Goal: Transaction & Acquisition: Purchase product/service

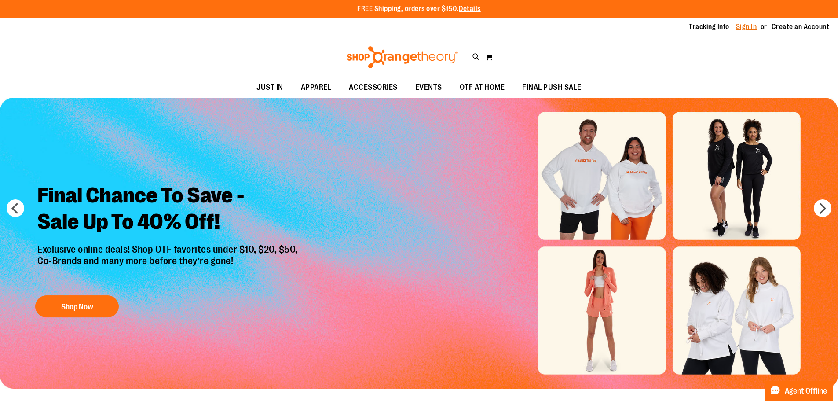
type input "**********"
click at [740, 23] on link "Sign In" at bounding box center [746, 27] width 21 height 10
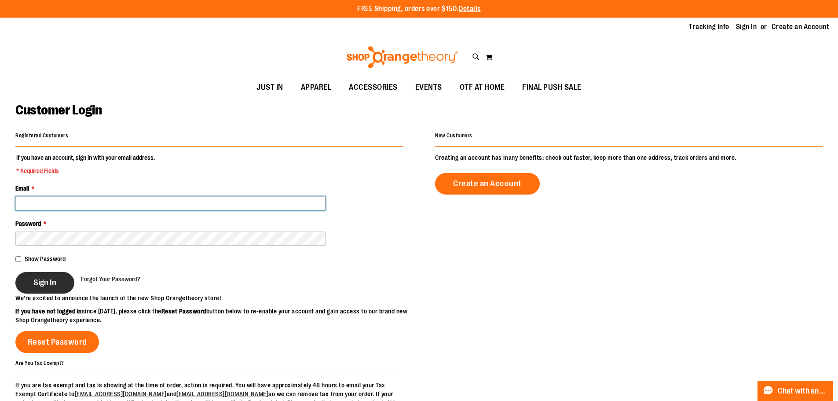
type input "**********"
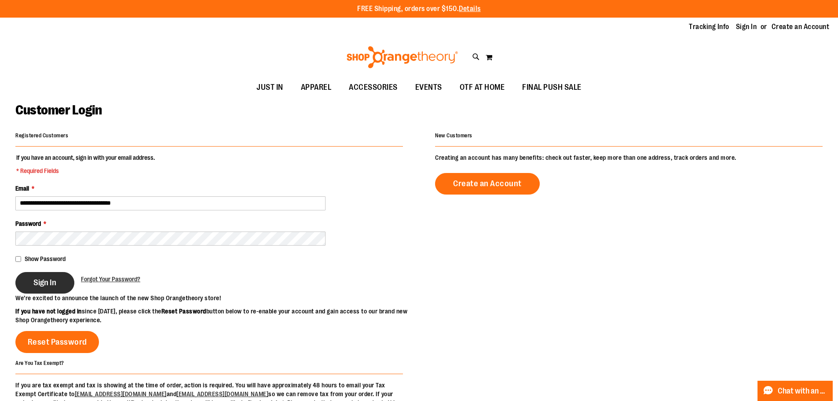
type input "**********"
click at [48, 285] on span "Sign In" at bounding box center [44, 283] width 23 height 10
click at [33, 283] on div "Sign In" at bounding box center [48, 283] width 66 height 22
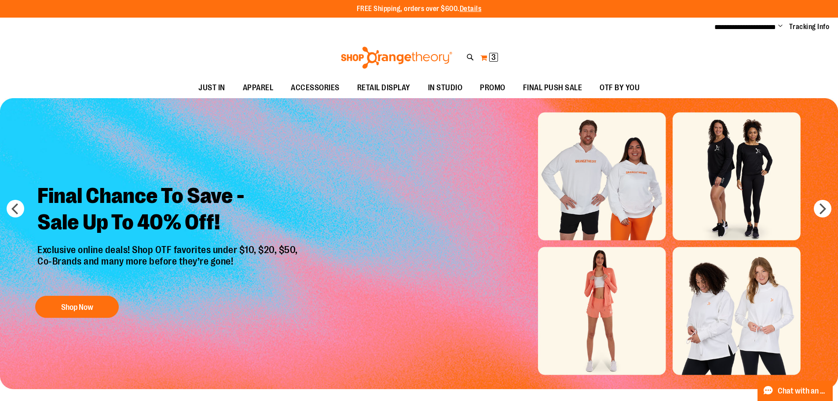
type input "**********"
click at [487, 52] on button "My Cart 3 3 items" at bounding box center [489, 58] width 18 height 14
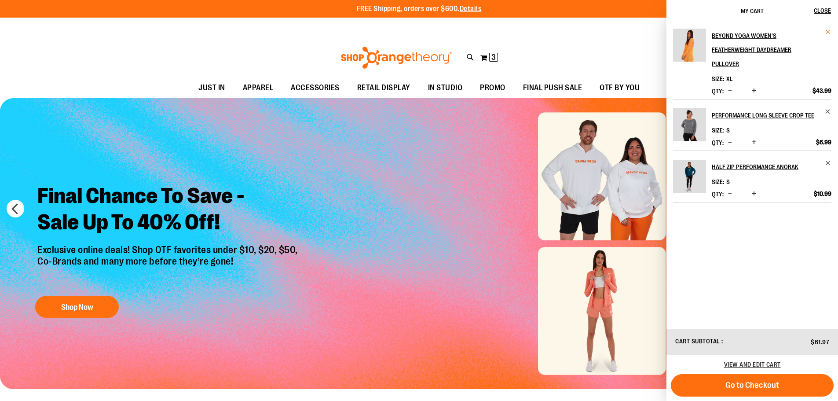
click at [825, 29] on span "Remove item" at bounding box center [828, 32] width 7 height 7
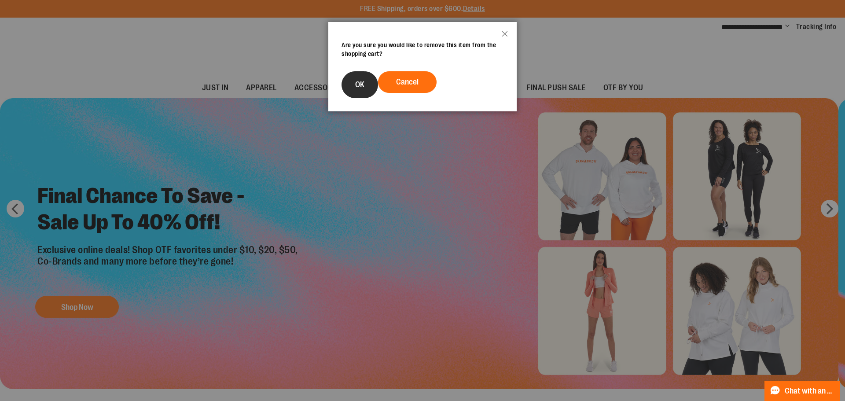
click at [352, 83] on button "OK" at bounding box center [359, 84] width 37 height 27
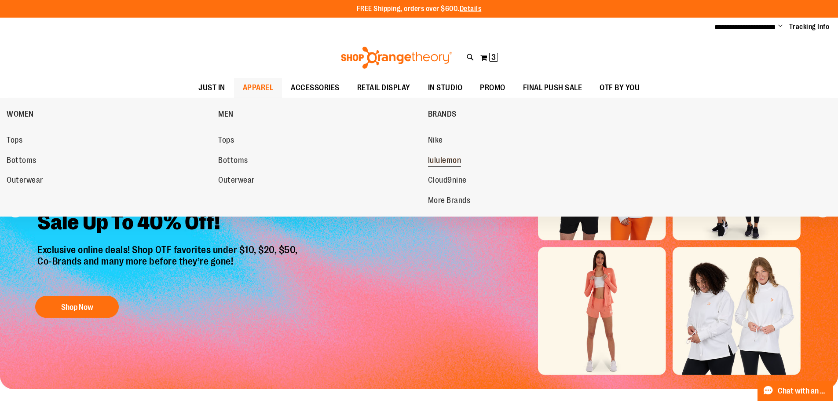
click at [458, 159] on span "lululemon" at bounding box center [444, 161] width 33 height 11
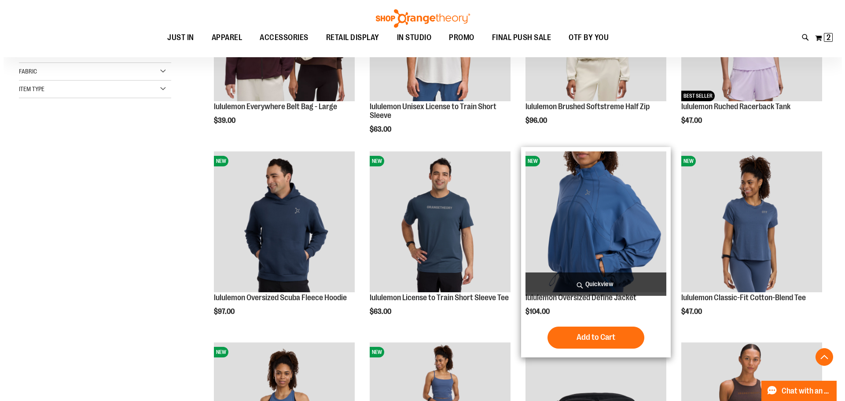
scroll to position [220, 0]
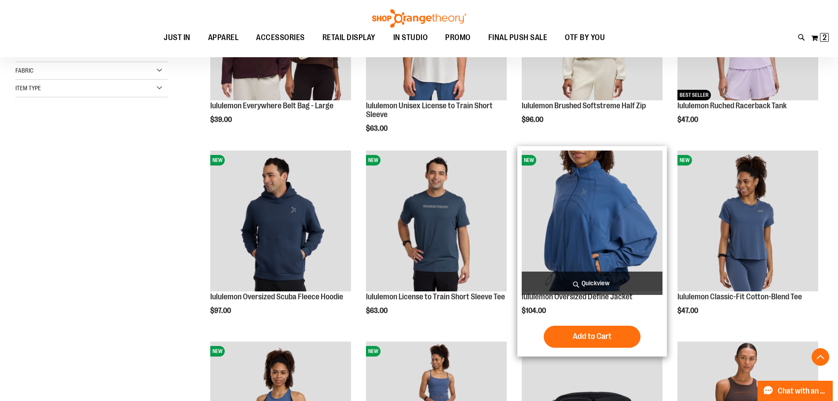
type input "**********"
click at [585, 281] on span "Quickview" at bounding box center [592, 282] width 141 height 23
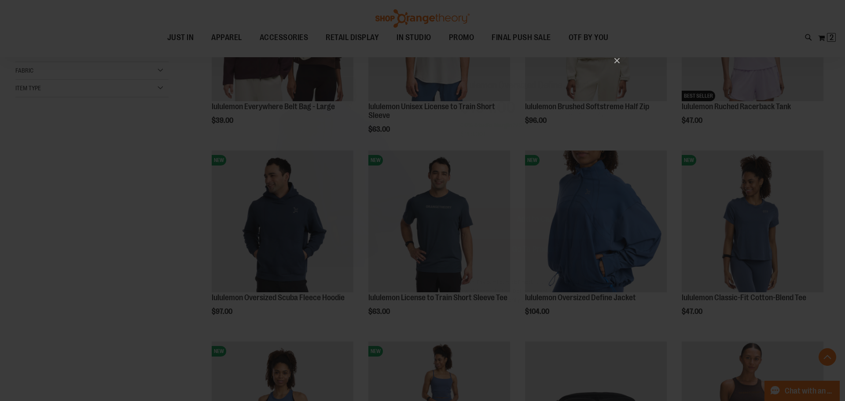
scroll to position [0, 0]
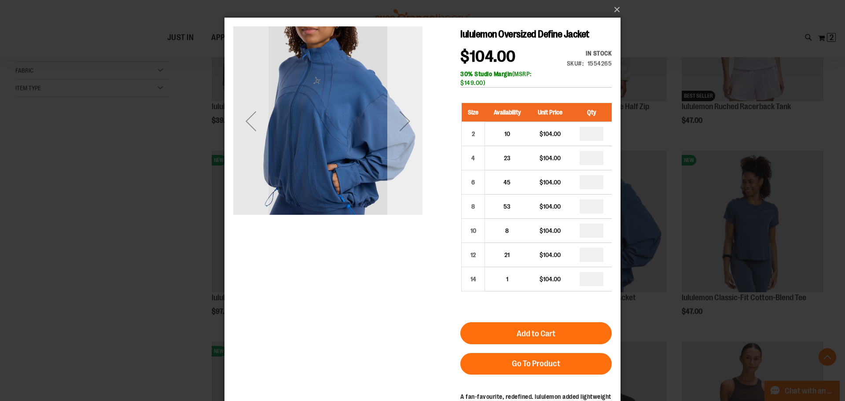
click at [402, 127] on div "Next" at bounding box center [404, 120] width 35 height 35
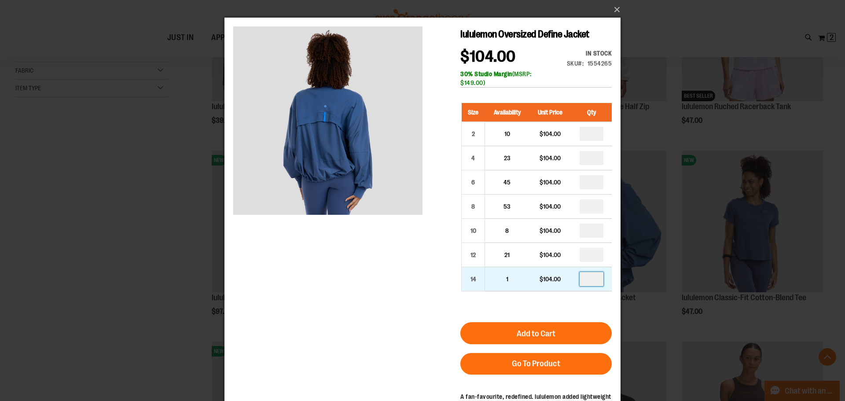
drag, startPoint x: 593, startPoint y: 278, endPoint x: 586, endPoint y: 279, distance: 7.1
click at [586, 279] on input "number" at bounding box center [592, 279] width 24 height 14
type input "*"
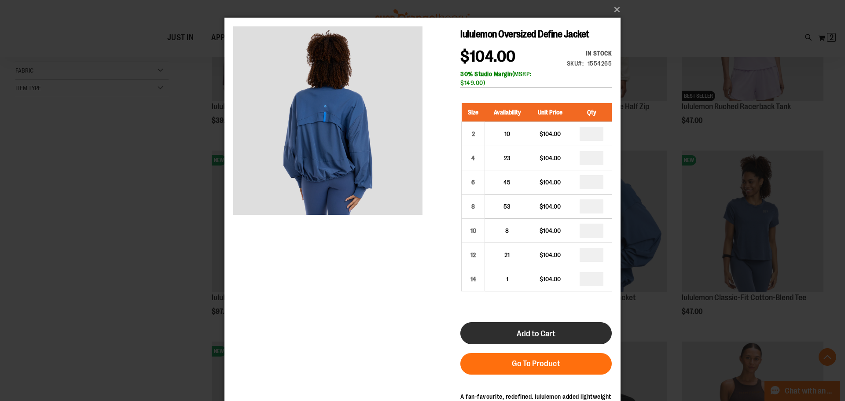
click at [532, 332] on span "Add to Cart" at bounding box center [536, 334] width 39 height 10
click at [526, 325] on button "Add to Cart" at bounding box center [535, 333] width 151 height 22
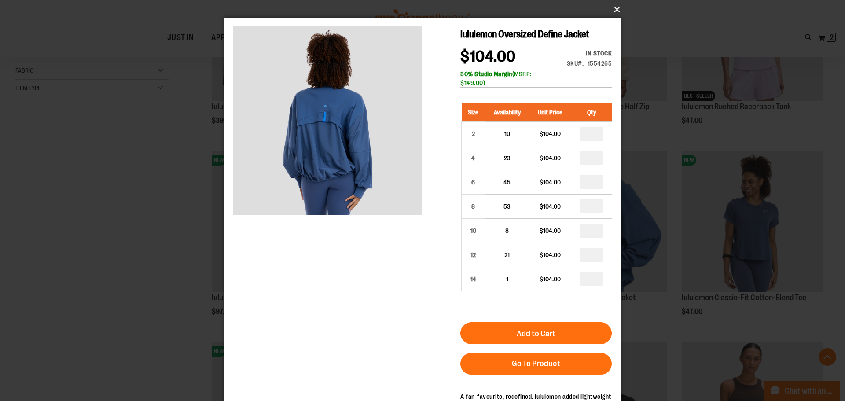
click at [613, 8] on button "×" at bounding box center [425, 9] width 396 height 19
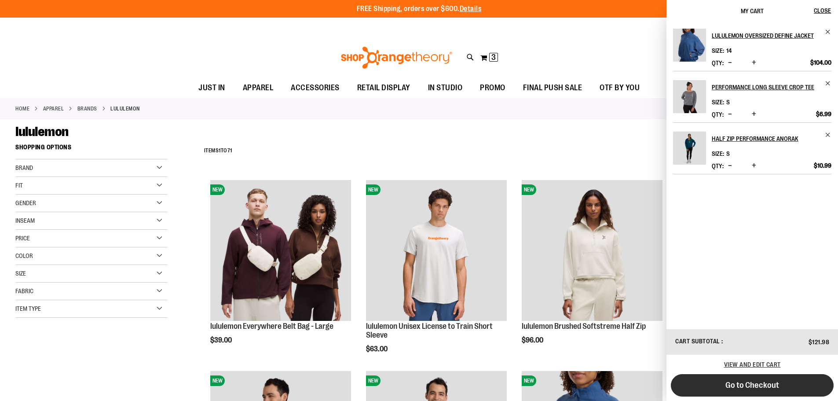
click at [726, 384] on button "Go to Checkout" at bounding box center [752, 385] width 163 height 22
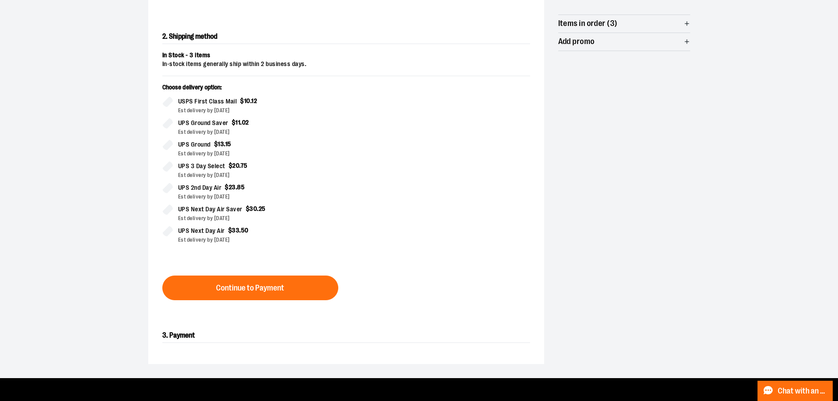
scroll to position [176, 0]
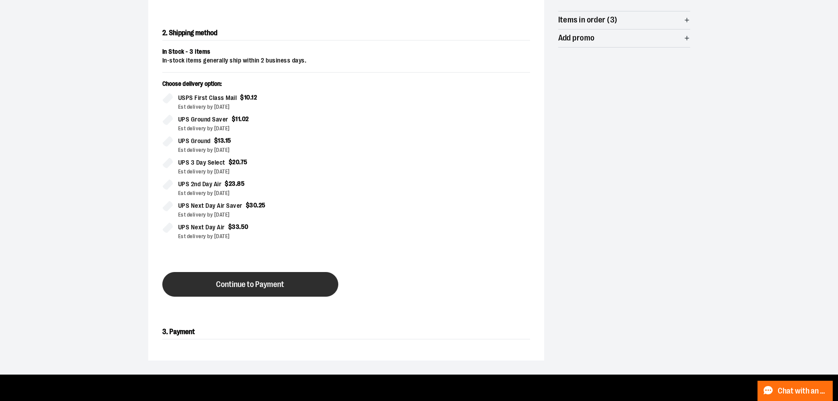
click at [244, 282] on span "Continue to Payment" at bounding box center [250, 284] width 68 height 8
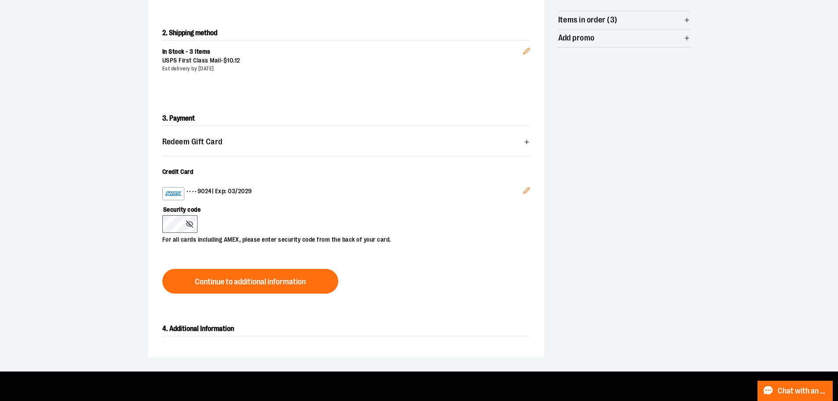
click at [525, 190] on icon "Edit" at bounding box center [526, 190] width 7 height 7
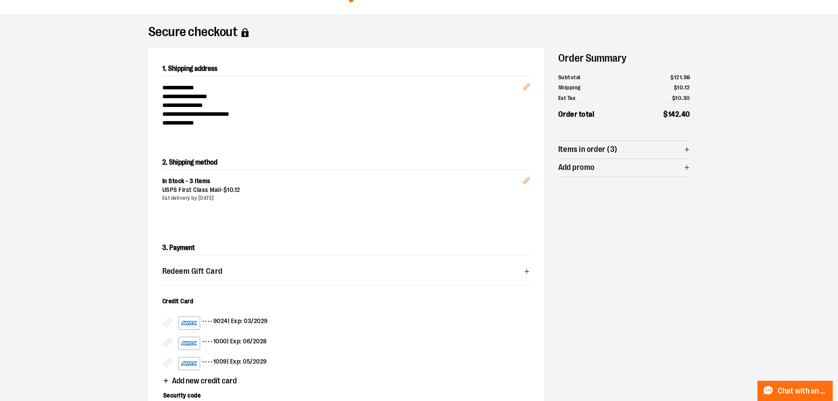
scroll to position [0, 0]
